Goal: Browse casually

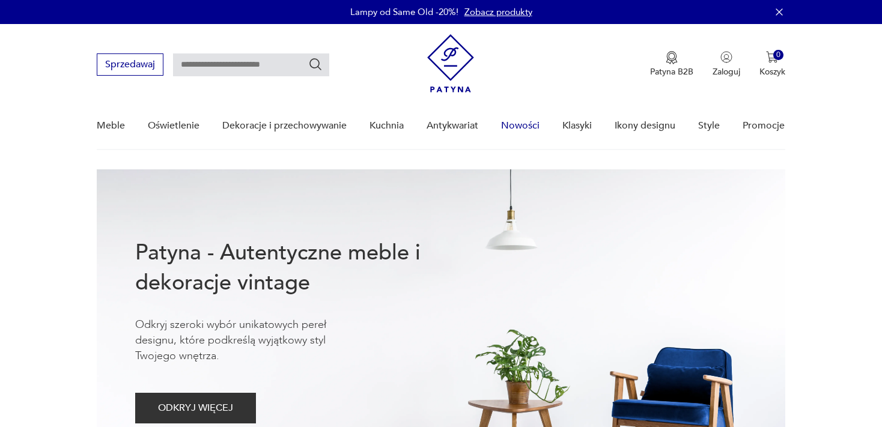
click at [514, 124] on link "Nowości" at bounding box center [520, 126] width 38 height 46
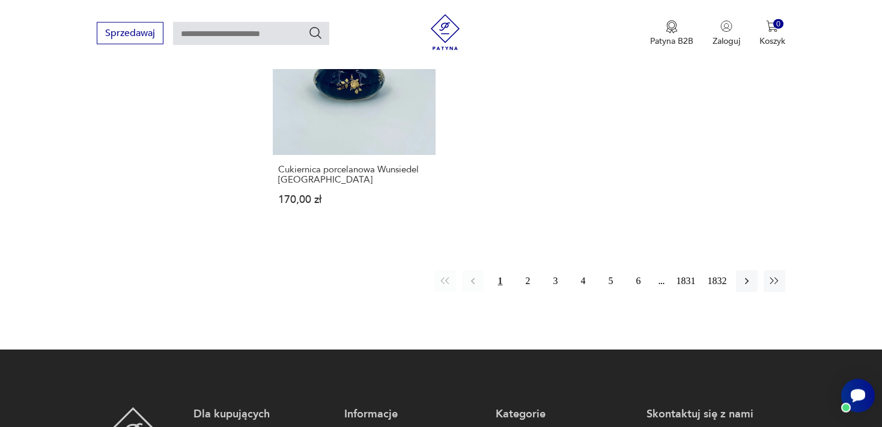
scroll to position [1671, 0]
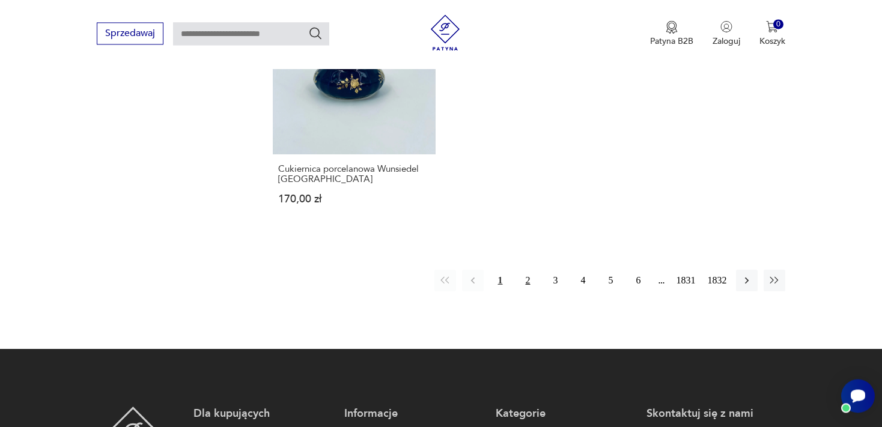
click at [527, 288] on button "2" at bounding box center [528, 281] width 22 height 22
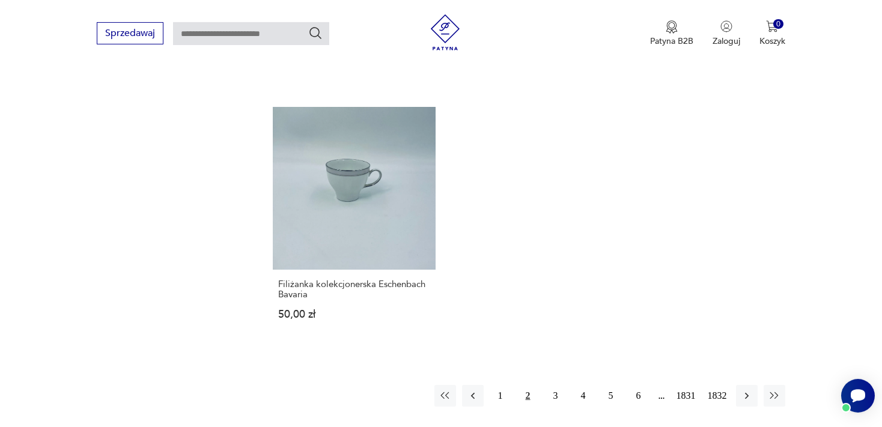
scroll to position [1561, 0]
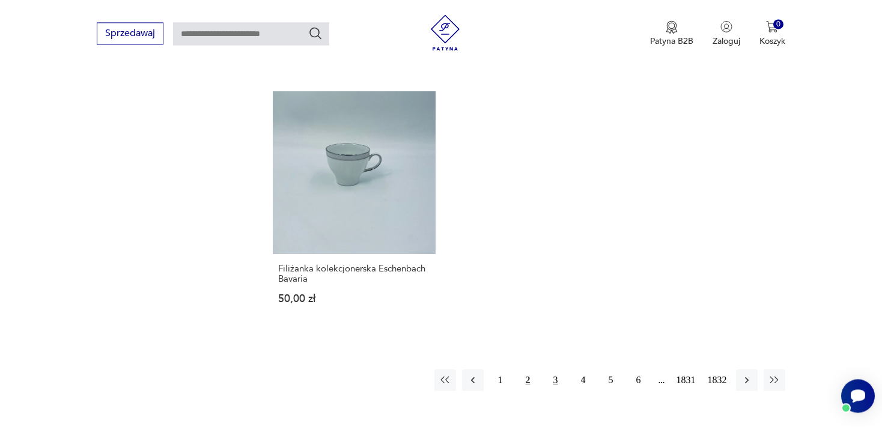
click at [554, 382] on button "3" at bounding box center [556, 380] width 22 height 22
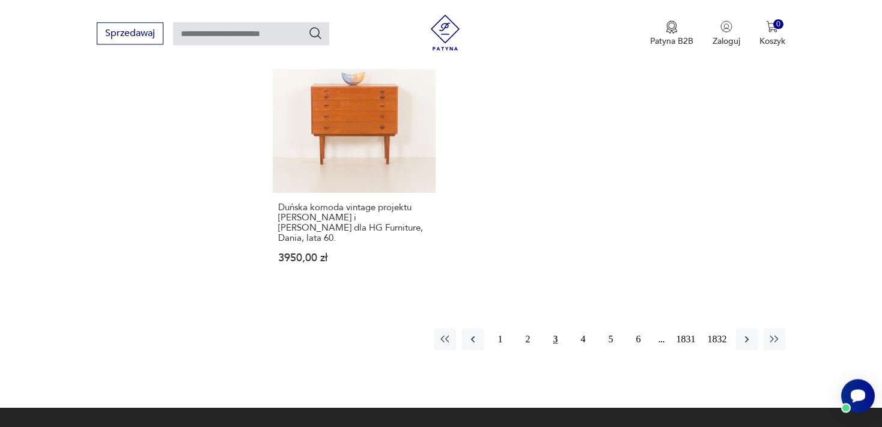
scroll to position [1639, 0]
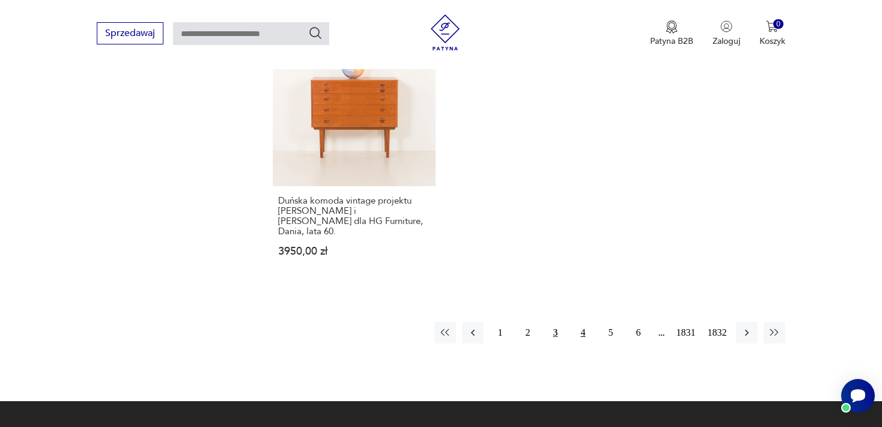
click at [582, 334] on button "4" at bounding box center [583, 333] width 22 height 22
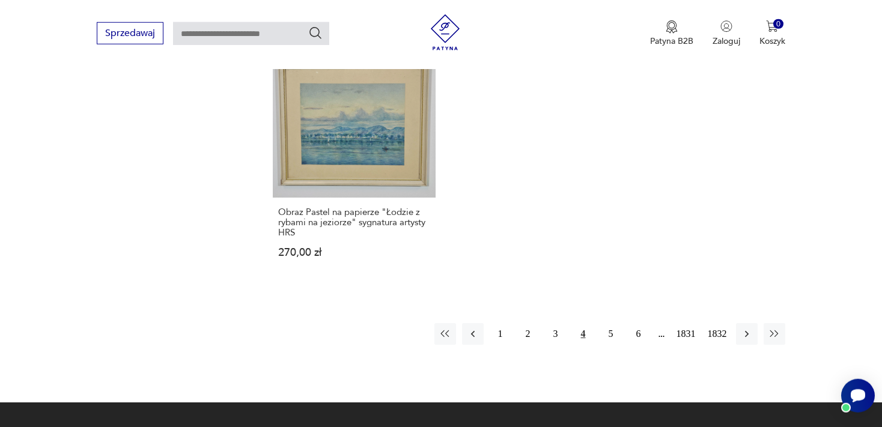
scroll to position [1646, 0]
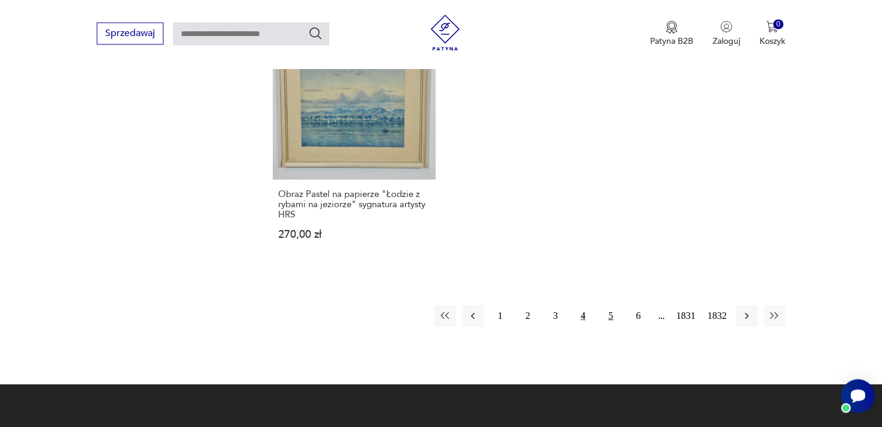
click at [610, 305] on button "5" at bounding box center [611, 316] width 22 height 22
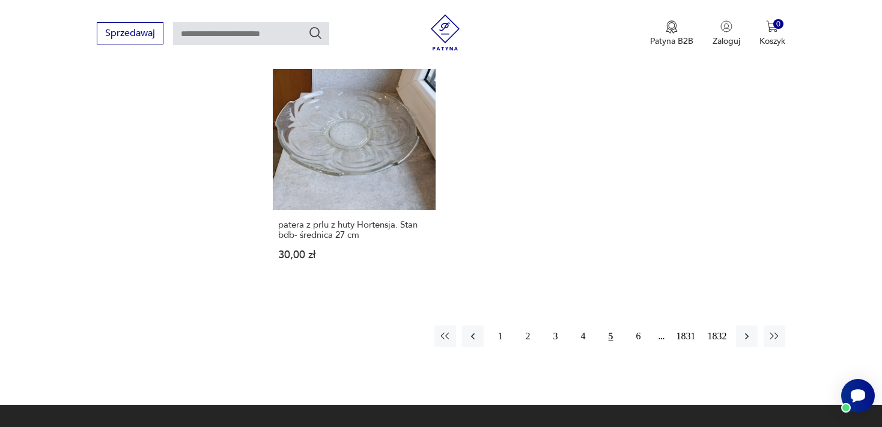
scroll to position [1656, 0]
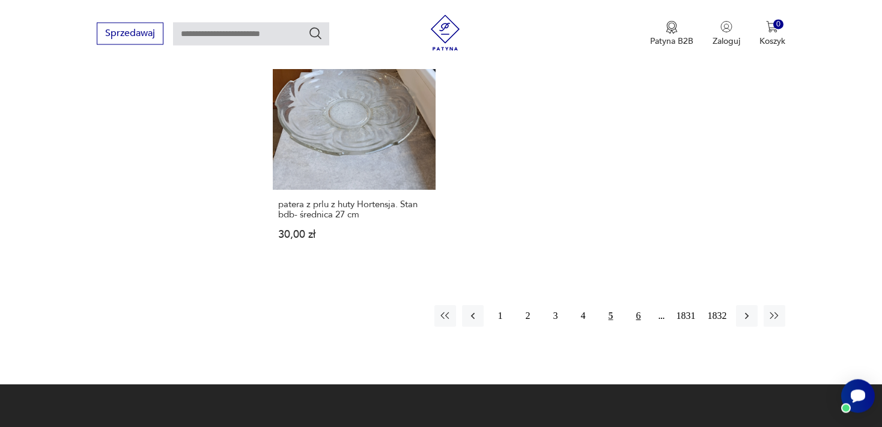
click at [638, 305] on button "6" at bounding box center [639, 316] width 22 height 22
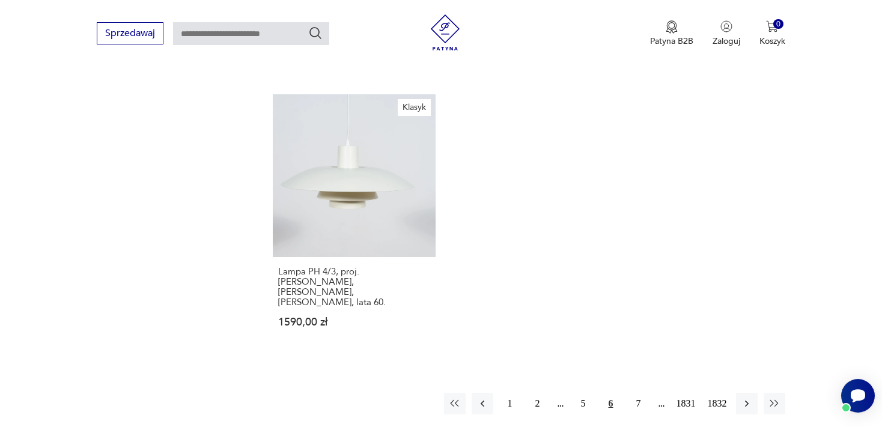
scroll to position [1614, 0]
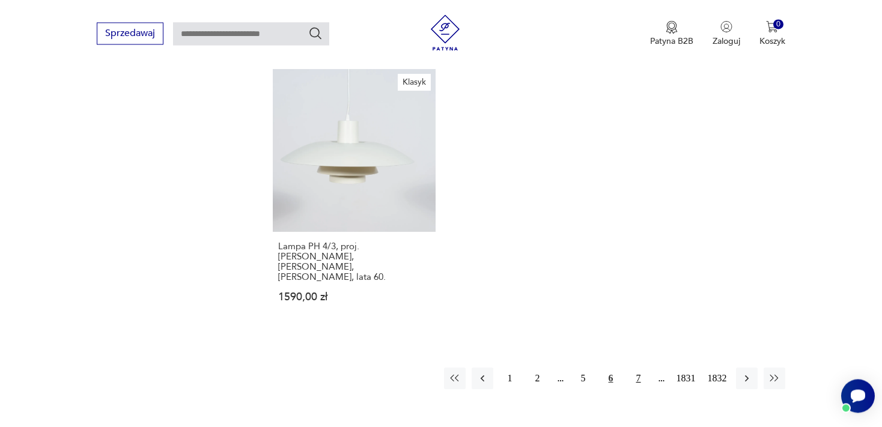
click at [636, 368] on button "7" at bounding box center [639, 379] width 22 height 22
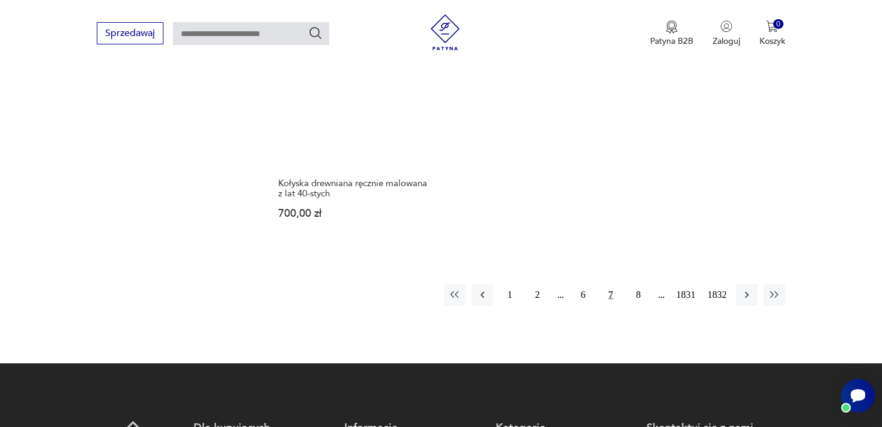
scroll to position [1699, 0]
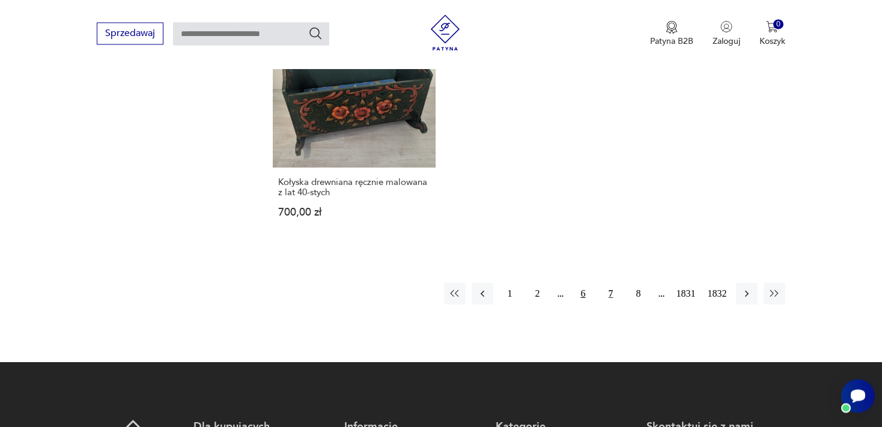
click at [582, 283] on button "6" at bounding box center [583, 294] width 22 height 22
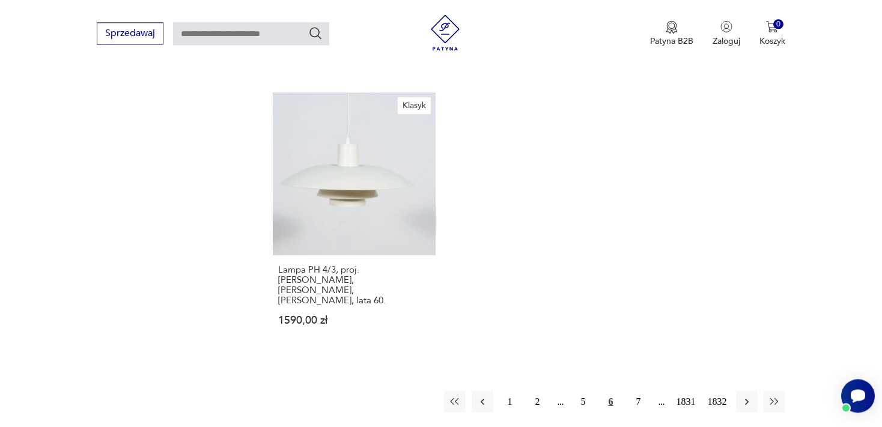
scroll to position [1598, 0]
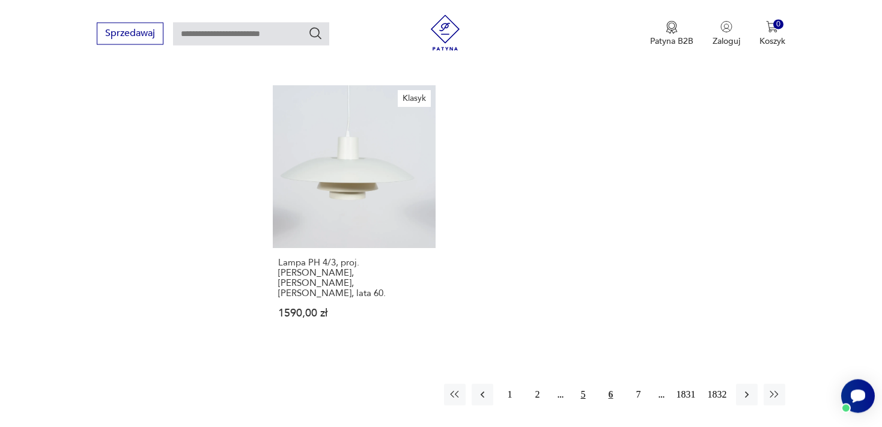
click at [584, 384] on button "5" at bounding box center [583, 395] width 22 height 22
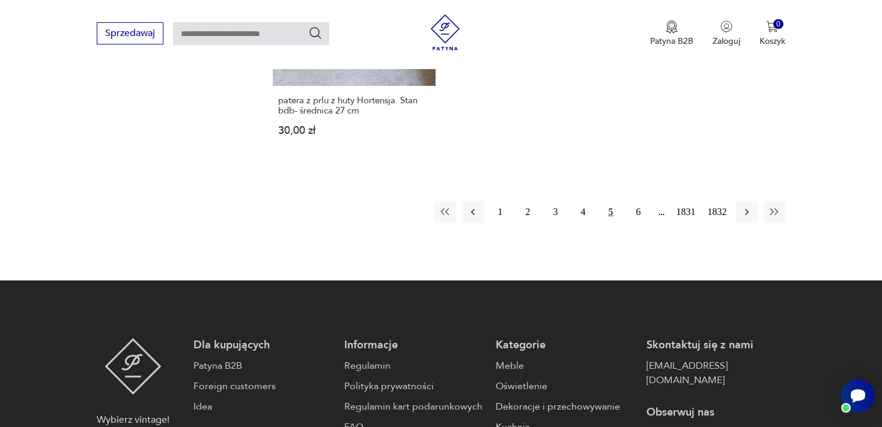
scroll to position [1840, 0]
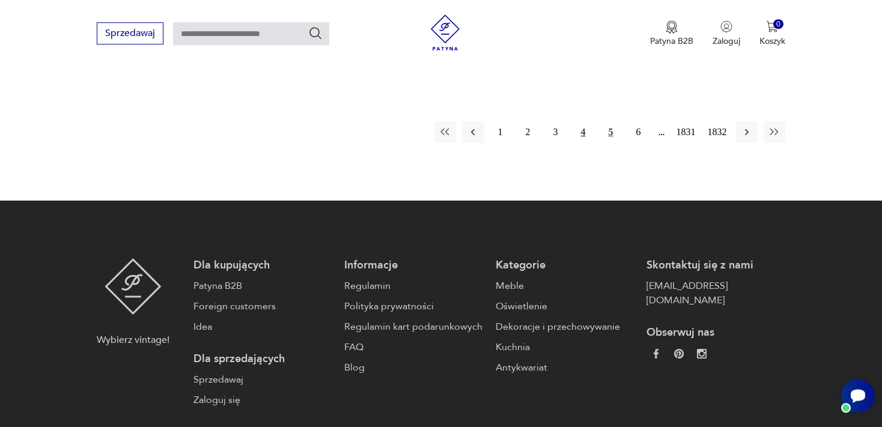
click at [582, 121] on button "4" at bounding box center [583, 132] width 22 height 22
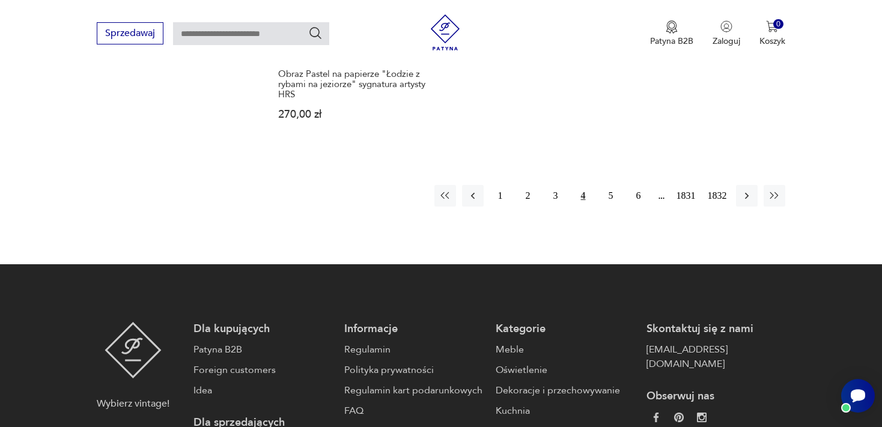
scroll to position [1840, 0]
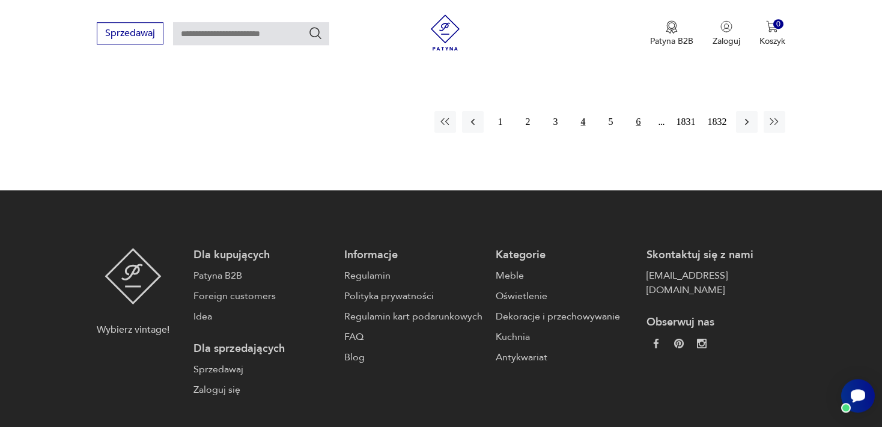
click at [636, 111] on button "6" at bounding box center [639, 122] width 22 height 22
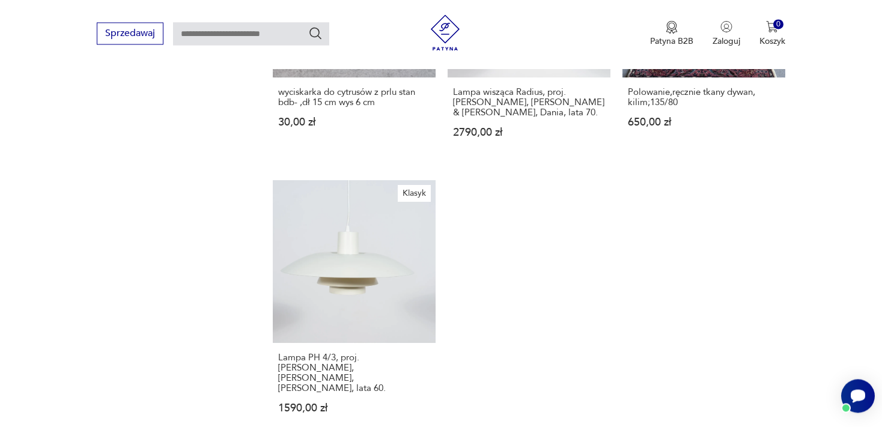
scroll to position [1840, 0]
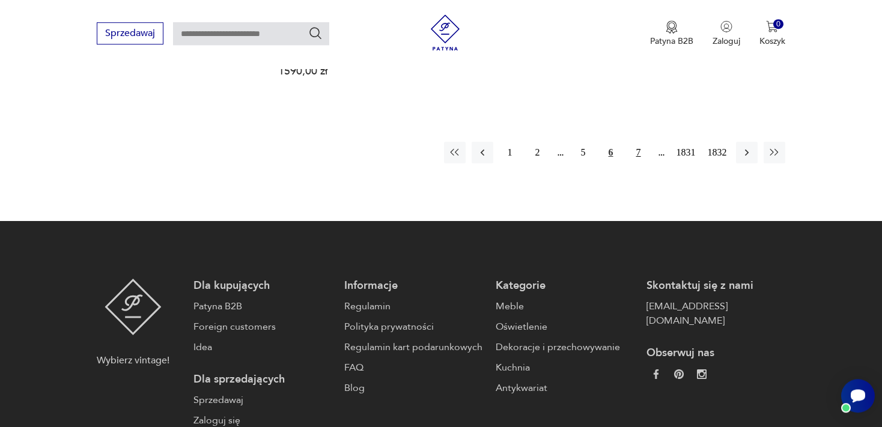
click at [638, 142] on button "7" at bounding box center [639, 153] width 22 height 22
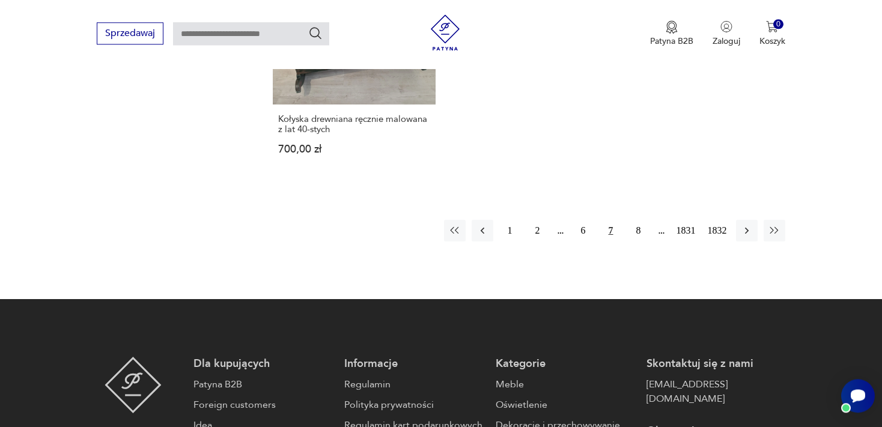
scroll to position [1840, 0]
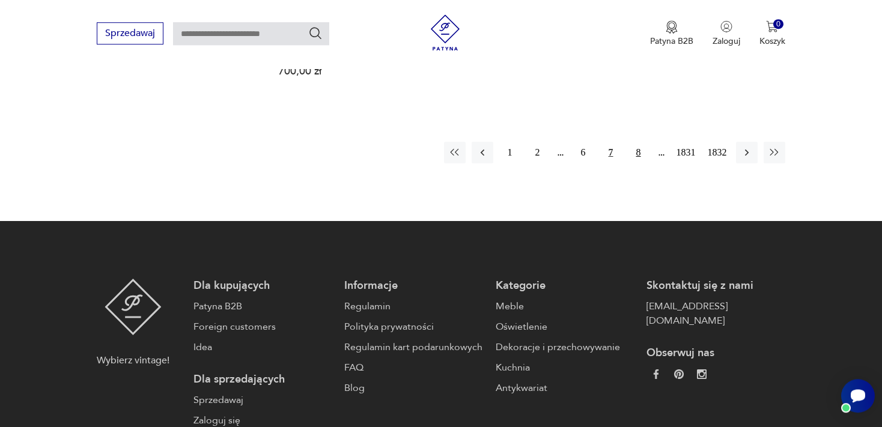
click at [638, 142] on button "8" at bounding box center [639, 153] width 22 height 22
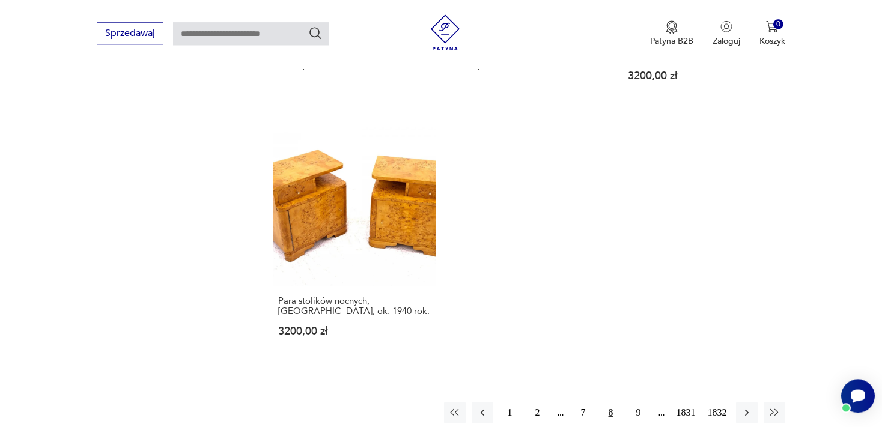
scroll to position [1602, 0]
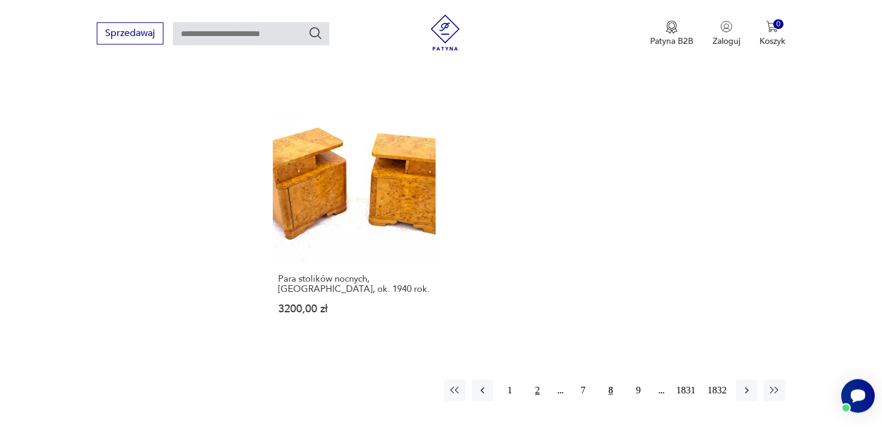
click at [536, 380] on button "2" at bounding box center [538, 391] width 22 height 22
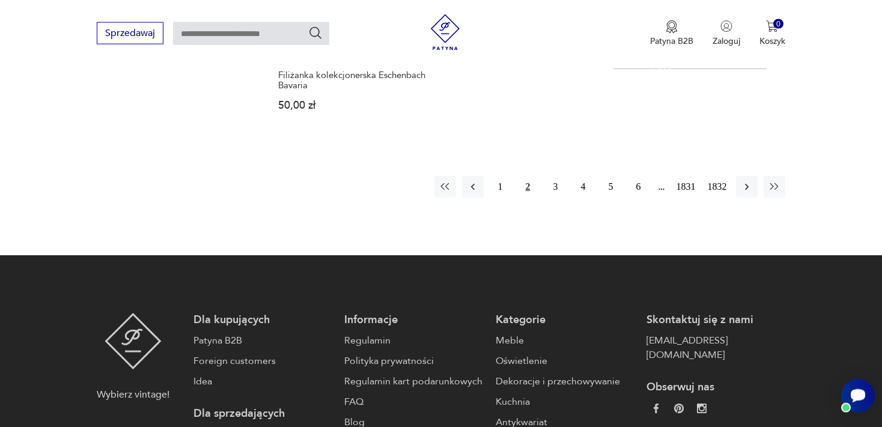
scroll to position [1840, 0]
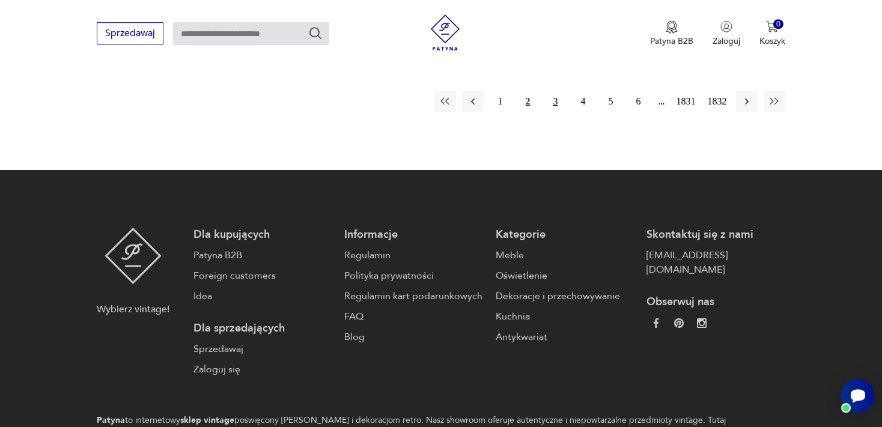
click at [554, 98] on button "3" at bounding box center [556, 102] width 22 height 22
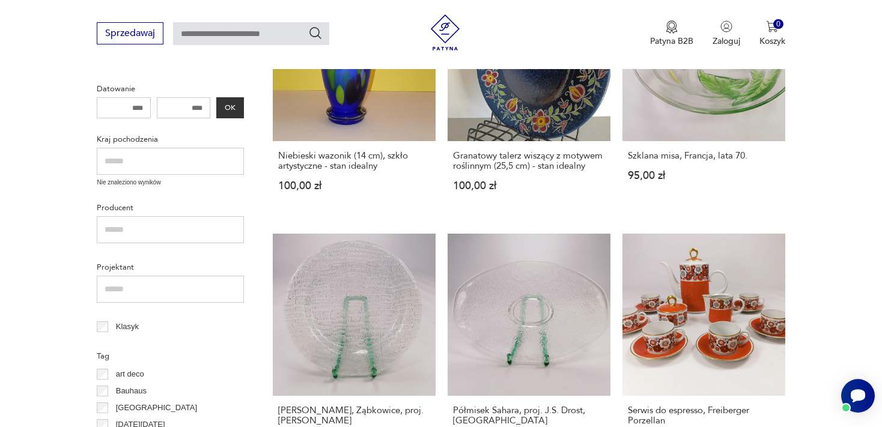
scroll to position [492, 0]
